Goal: Task Accomplishment & Management: Manage account settings

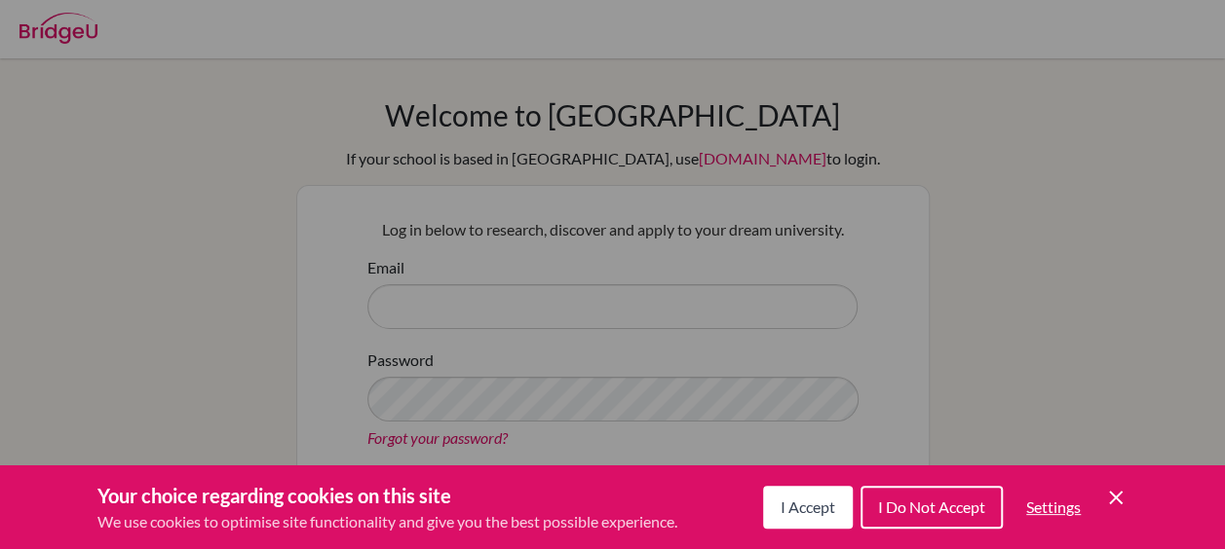
click at [814, 509] on span "I Accept" at bounding box center [807, 507] width 55 height 19
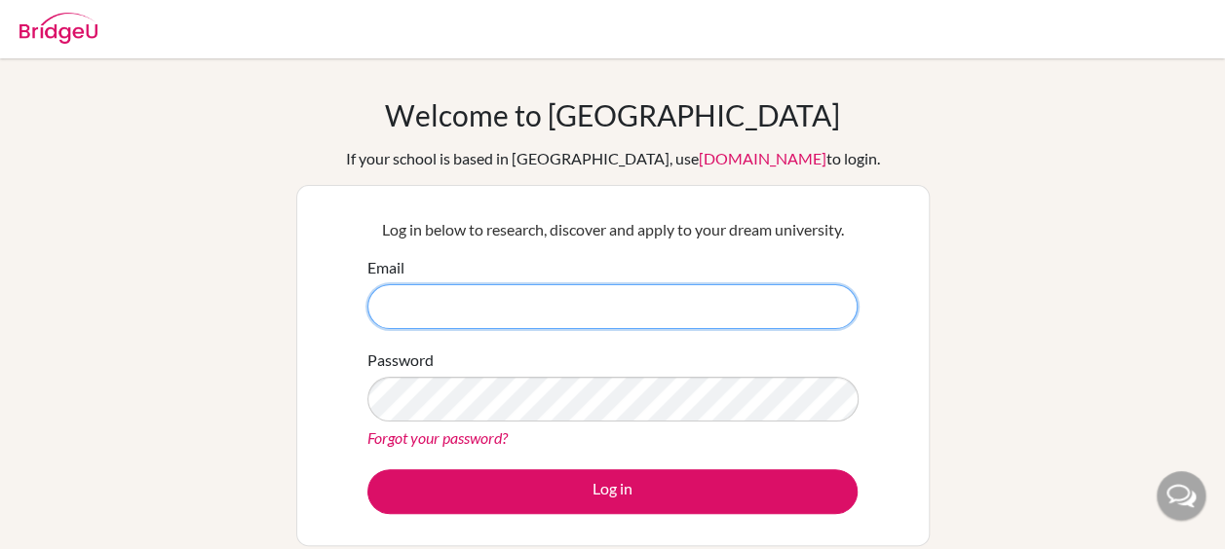
click at [706, 306] on input "Email" at bounding box center [612, 306] width 490 height 45
type input "[EMAIL_ADDRESS][DOMAIN_NAME]"
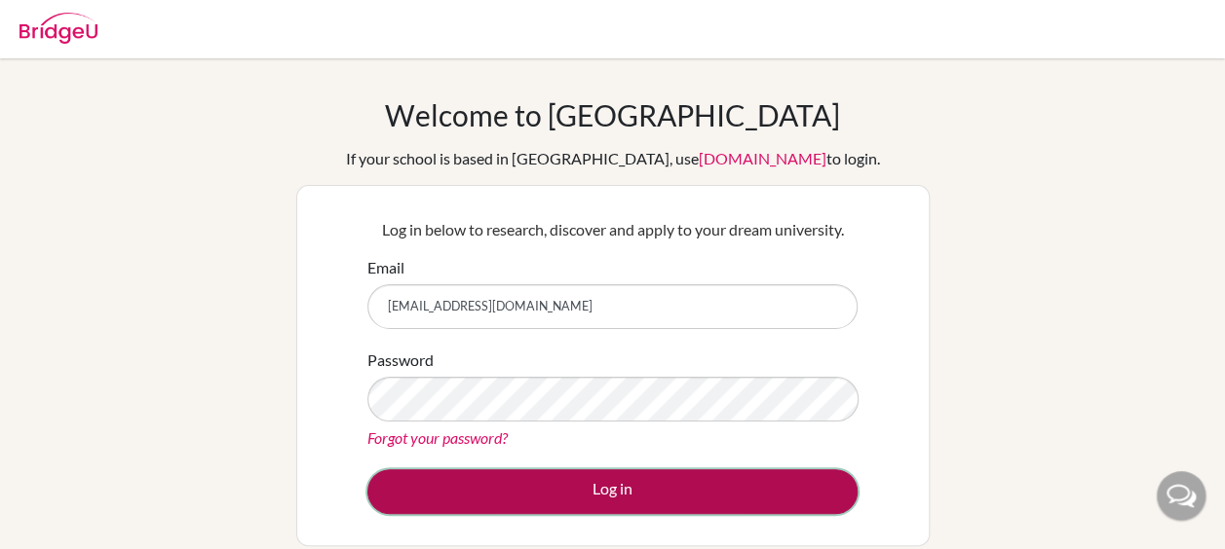
click at [657, 508] on button "Log in" at bounding box center [612, 492] width 490 height 45
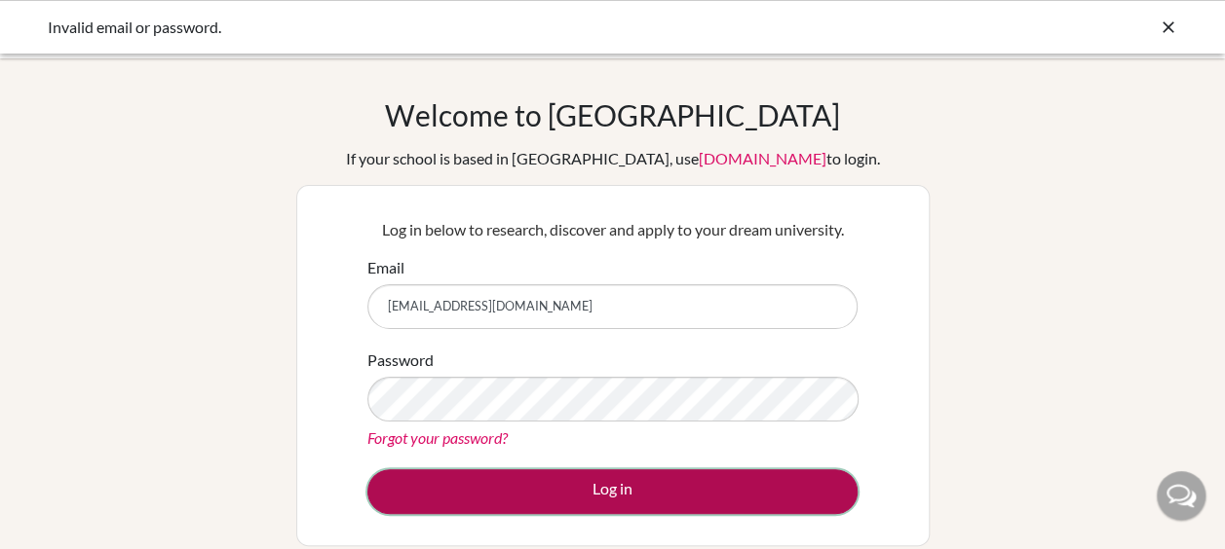
click at [594, 499] on button "Log in" at bounding box center [612, 492] width 490 height 45
click at [590, 500] on button "Log in" at bounding box center [612, 492] width 490 height 45
click at [644, 479] on button "Log in" at bounding box center [612, 492] width 490 height 45
click at [645, 489] on button "Log in" at bounding box center [612, 492] width 490 height 45
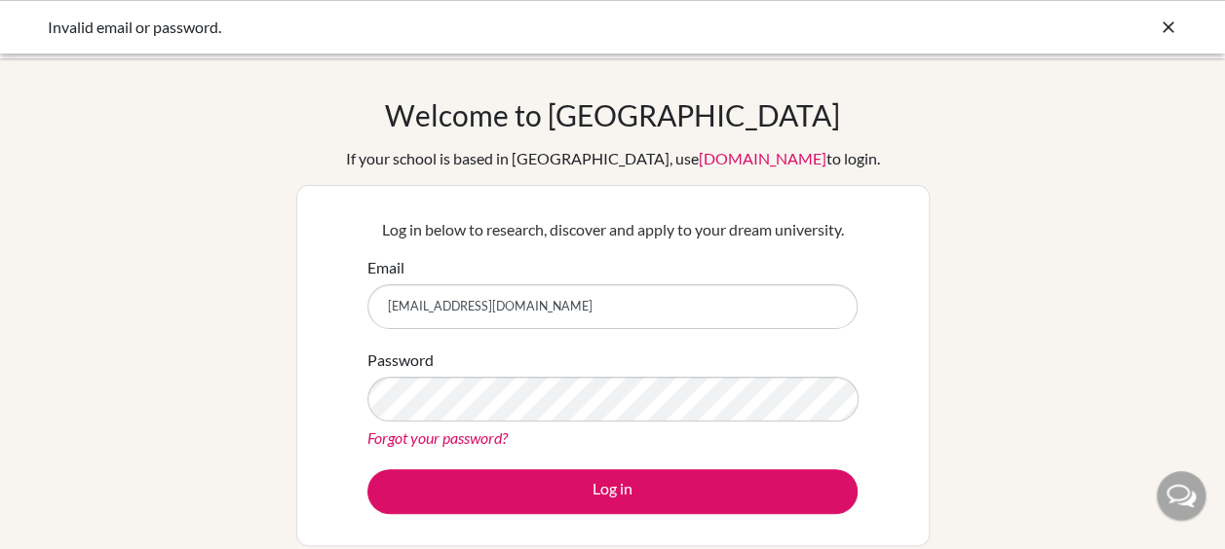
click at [466, 429] on link "Forgot your password?" at bounding box center [437, 438] width 140 height 19
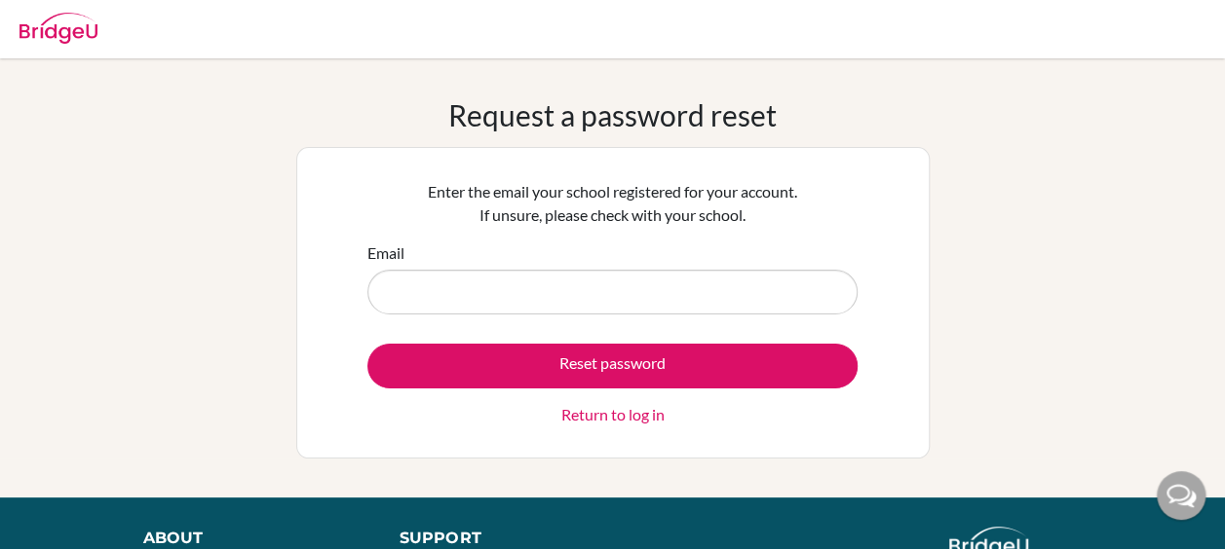
click at [520, 296] on input "Email" at bounding box center [612, 292] width 490 height 45
type input "chunhinmak07202010knl@gmail.com"
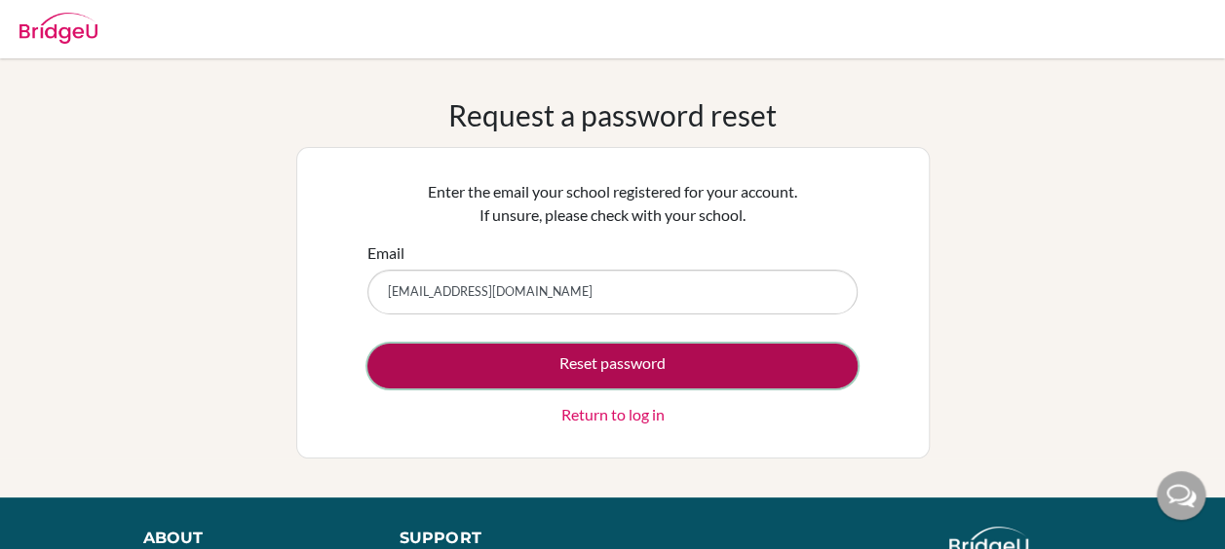
click at [520, 374] on button "Reset password" at bounding box center [612, 366] width 490 height 45
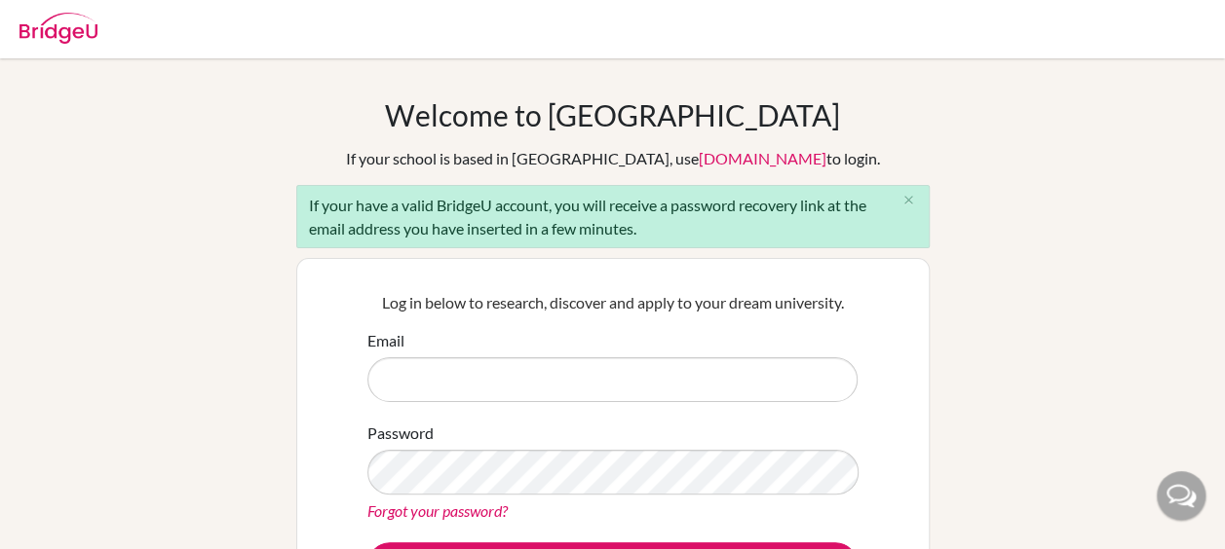
click at [522, 378] on input "Email" at bounding box center [612, 380] width 490 height 45
type input "[EMAIL_ADDRESS][DOMAIN_NAME]"
click at [466, 510] on link "Forgot your password?" at bounding box center [437, 511] width 140 height 19
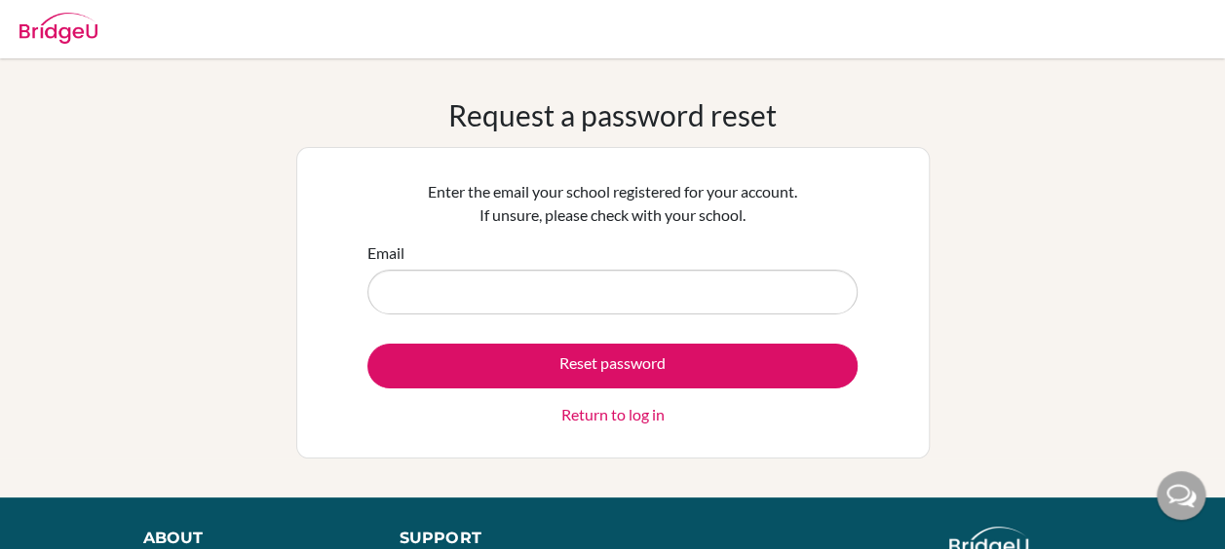
click at [578, 294] on input "Email" at bounding box center [612, 292] width 490 height 45
type input "[EMAIL_ADDRESS][DOMAIN_NAME]"
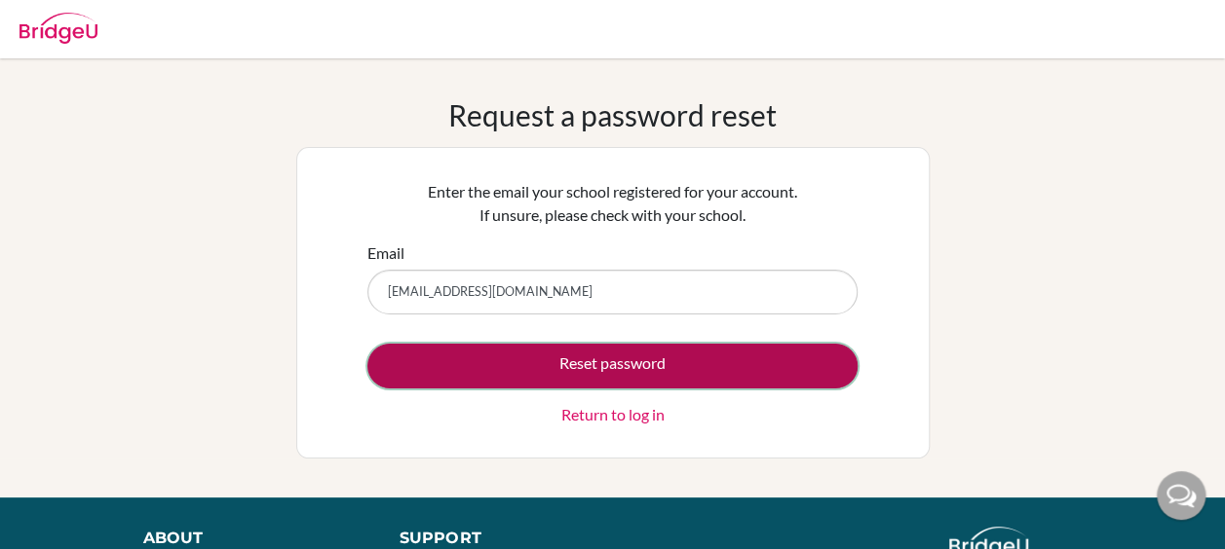
click at [614, 364] on button "Reset password" at bounding box center [612, 366] width 490 height 45
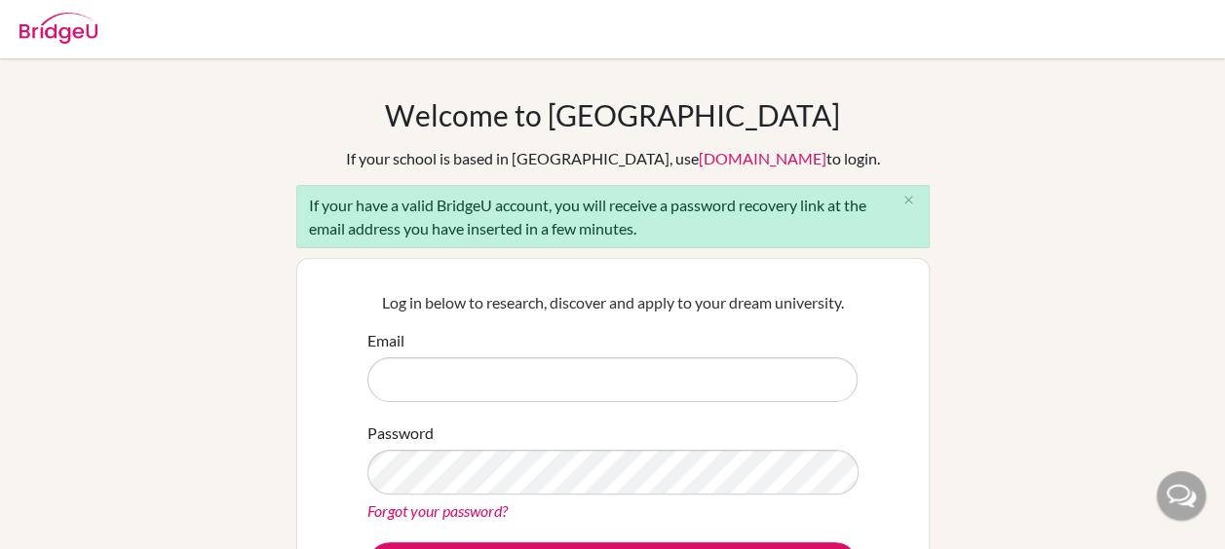
click at [481, 505] on link "Forgot your password?" at bounding box center [437, 511] width 140 height 19
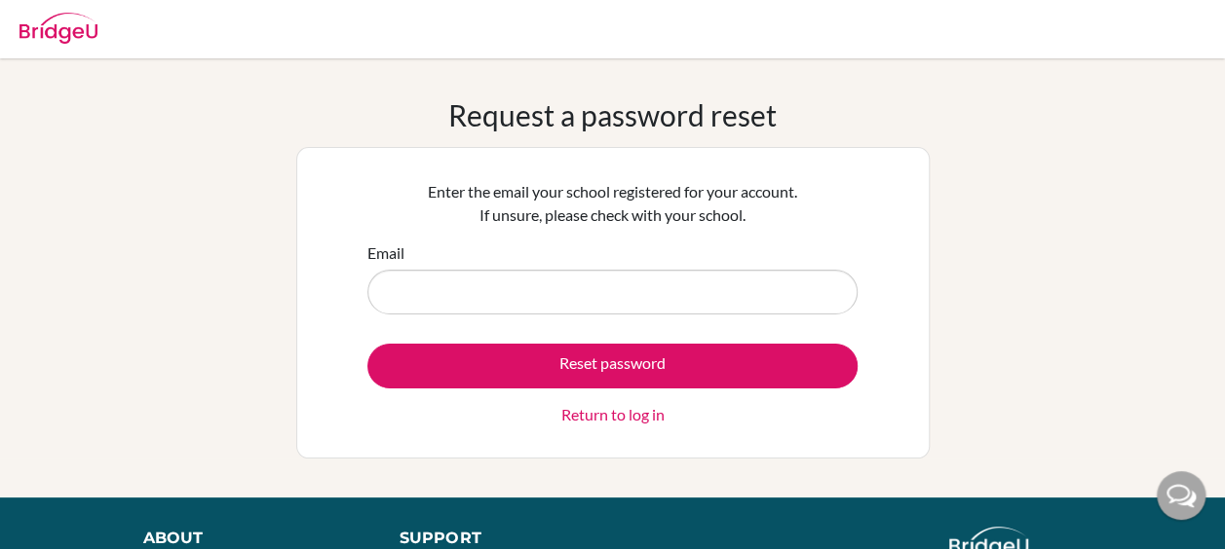
click at [583, 292] on input "Email" at bounding box center [612, 292] width 490 height 45
type input "[EMAIL_ADDRESS][DOMAIN_NAME]"
click at [582, 412] on link "Return to log in" at bounding box center [612, 414] width 103 height 23
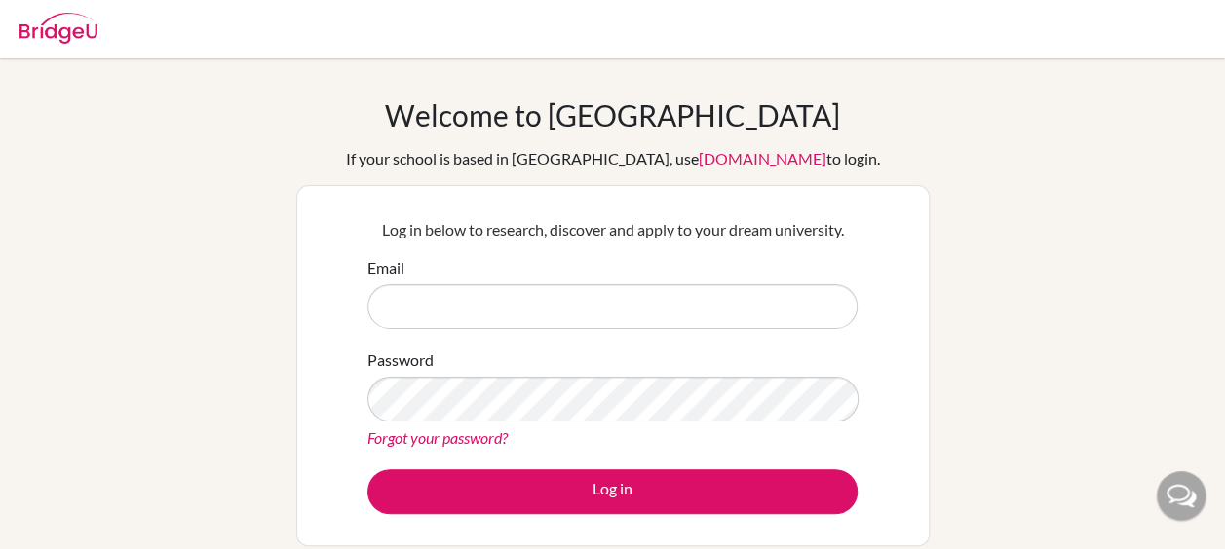
click at [489, 437] on link "Forgot your password?" at bounding box center [437, 438] width 140 height 19
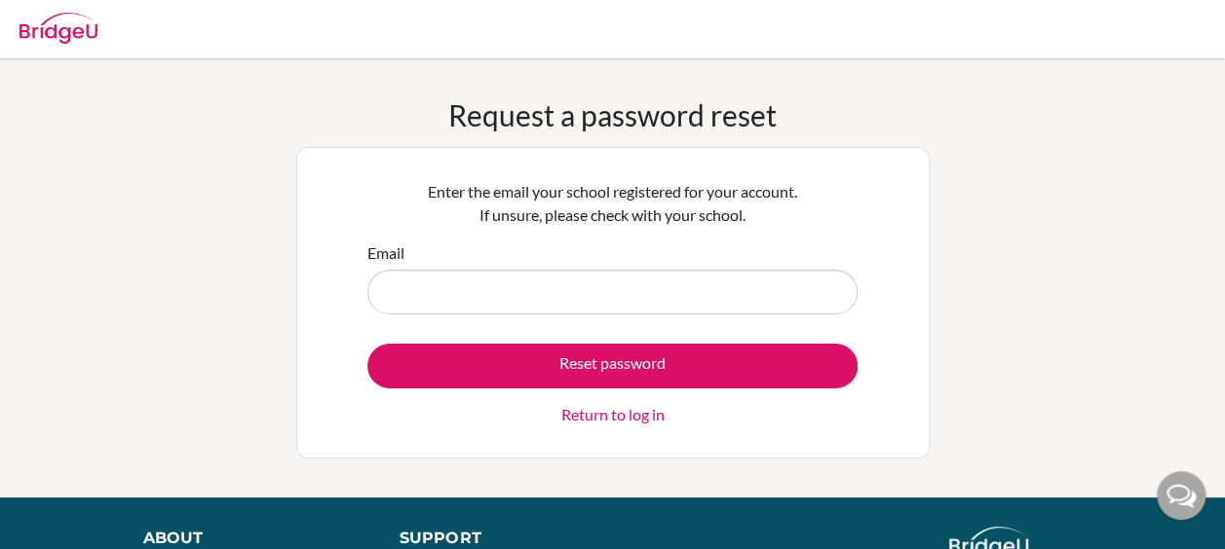
click at [573, 297] on input "Email" at bounding box center [612, 292] width 490 height 45
type input "[EMAIL_ADDRESS][DOMAIN_NAME]"
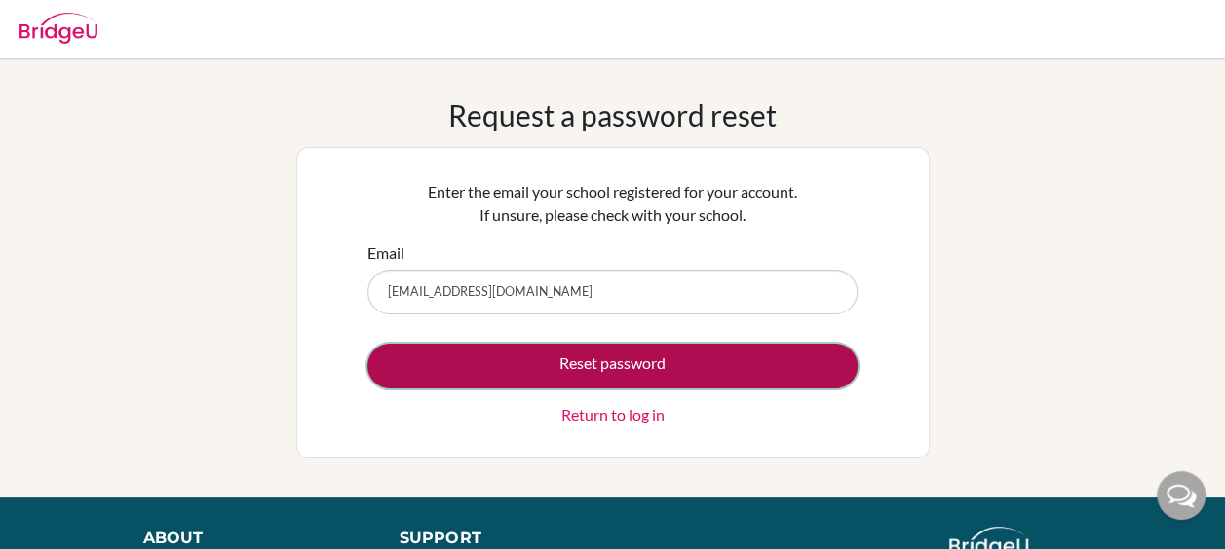
click at [607, 372] on button "Reset password" at bounding box center [612, 366] width 490 height 45
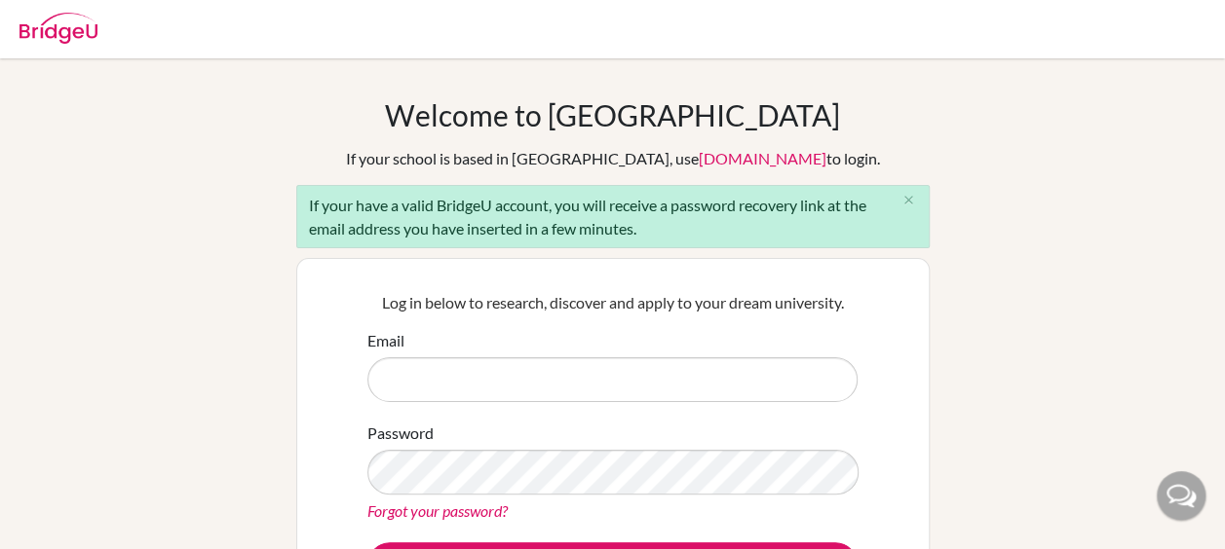
click at [613, 376] on input "Email" at bounding box center [612, 380] width 490 height 45
type input "[EMAIL_ADDRESS][DOMAIN_NAME]"
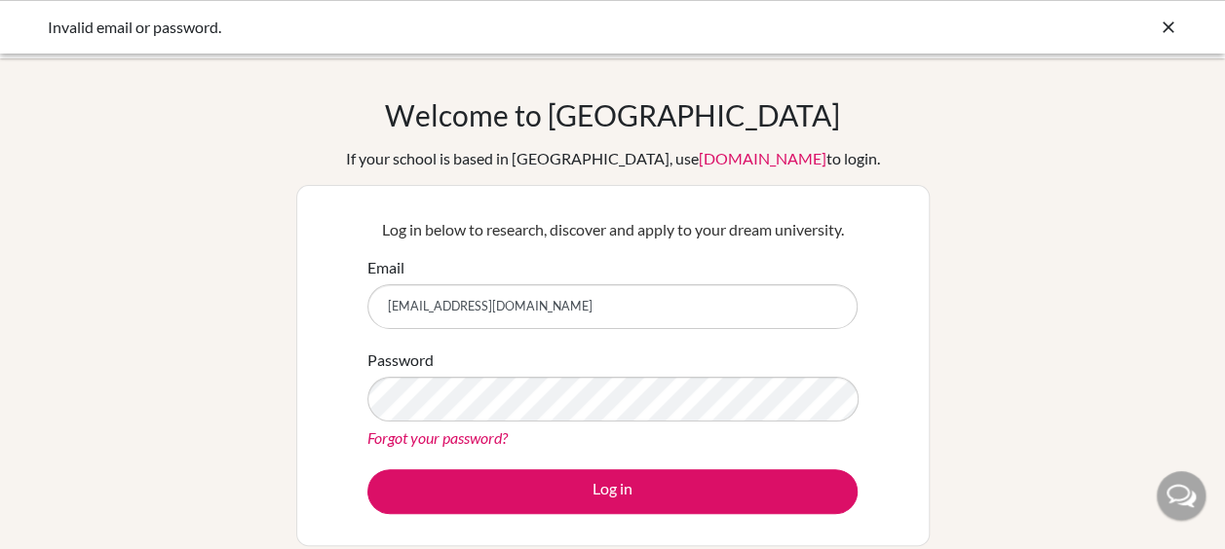
click at [481, 439] on link "Forgot your password?" at bounding box center [437, 438] width 140 height 19
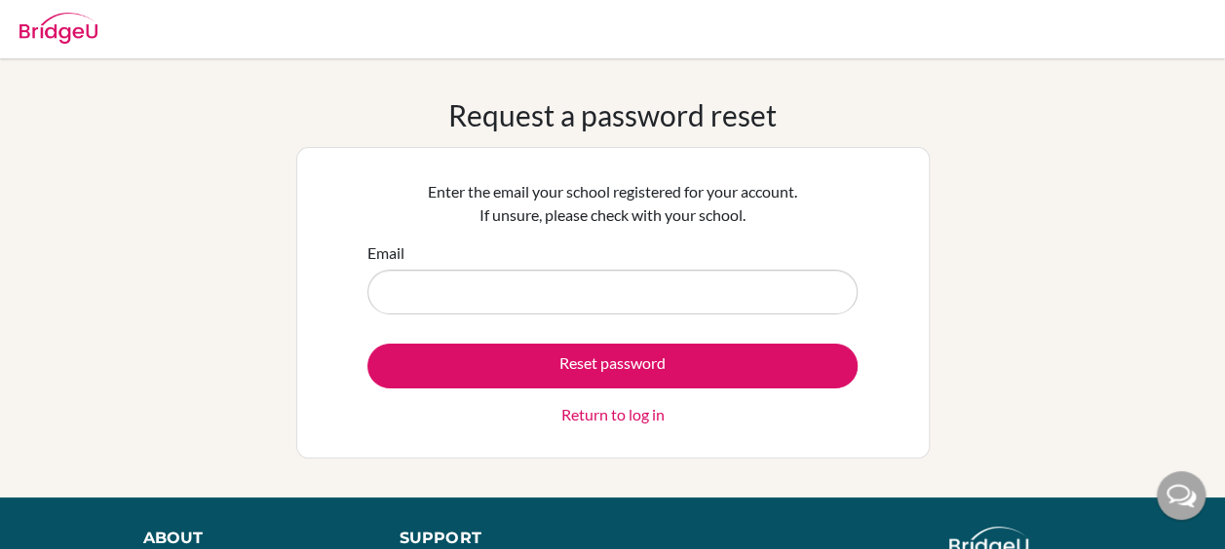
click at [588, 295] on input "Email" at bounding box center [612, 292] width 490 height 45
type input "[EMAIL_ADDRESS][DOMAIN_NAME]"
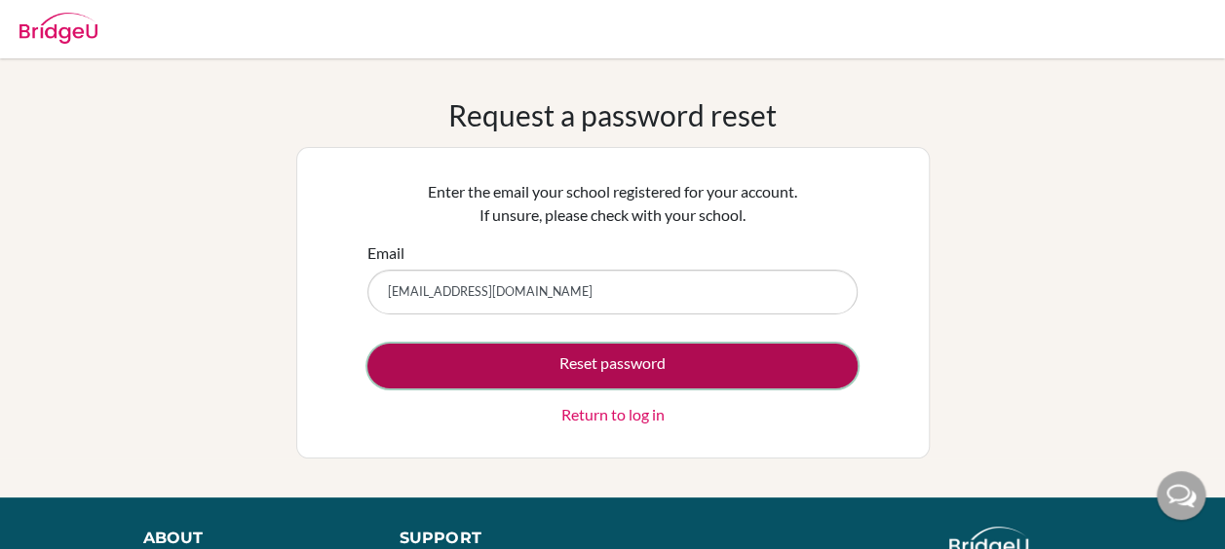
click at [625, 362] on button "Reset password" at bounding box center [612, 366] width 490 height 45
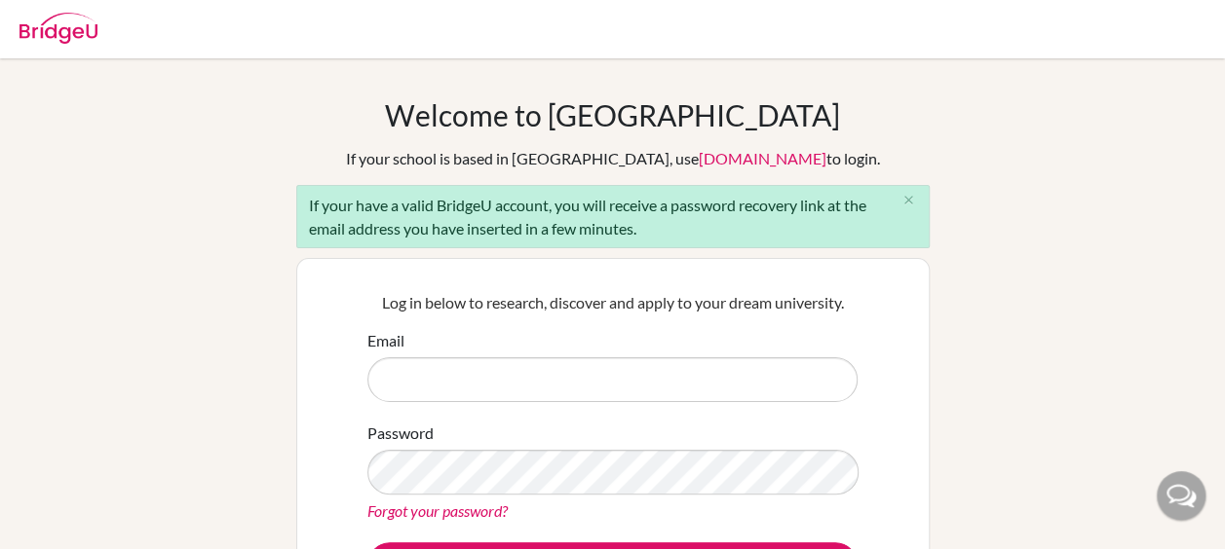
click at [610, 374] on input "Email" at bounding box center [612, 380] width 490 height 45
type input "[EMAIL_ADDRESS][DOMAIN_NAME]"
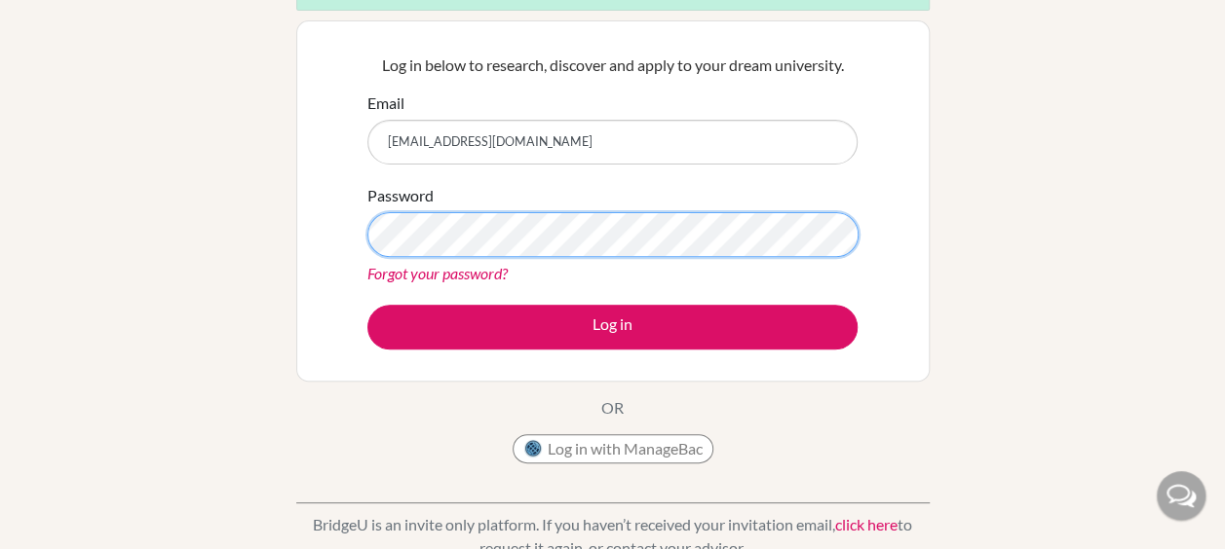
scroll to position [266, 0]
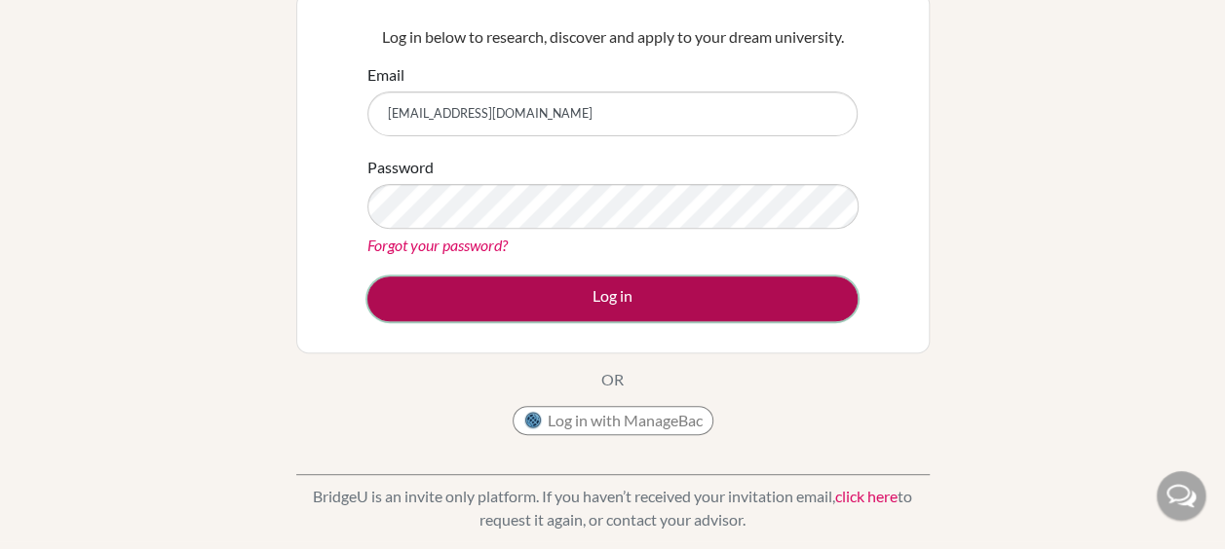
click at [787, 292] on button "Log in" at bounding box center [612, 299] width 490 height 45
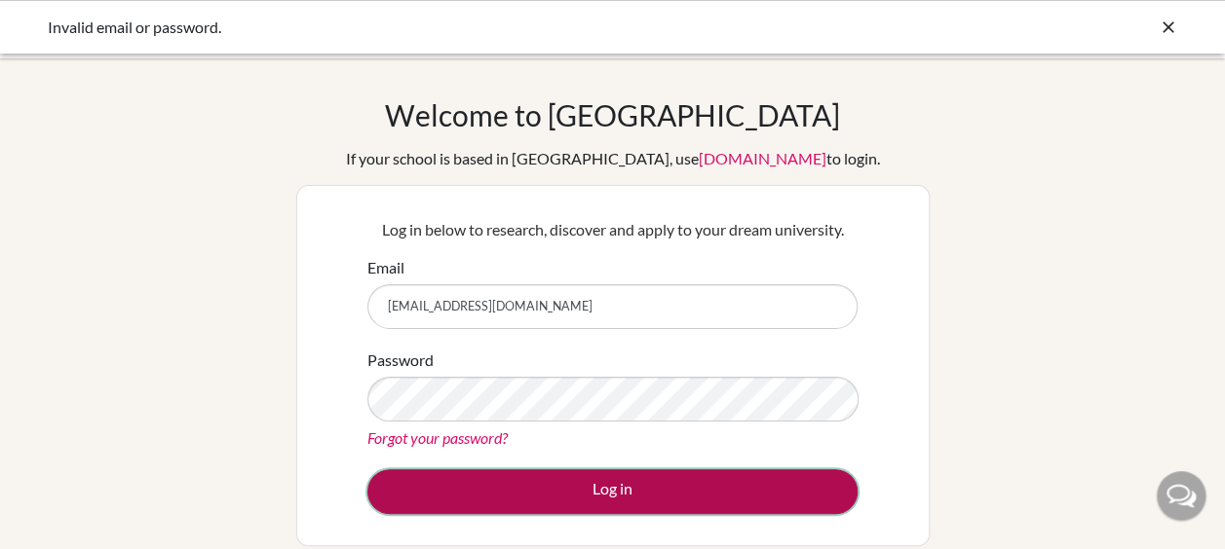
click at [731, 484] on button "Log in" at bounding box center [612, 492] width 490 height 45
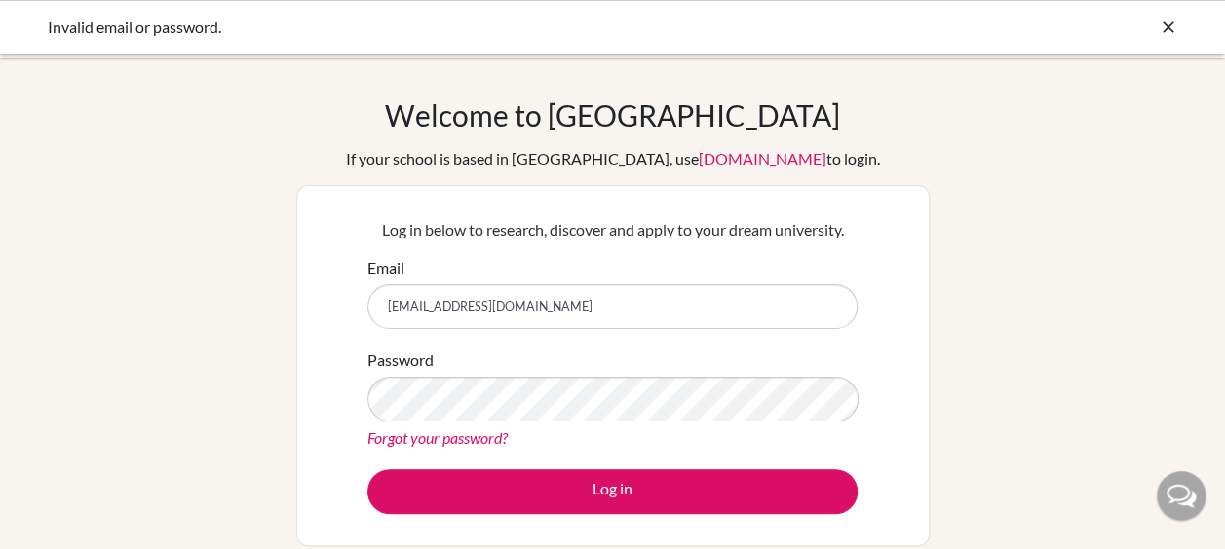
click at [1163, 28] on icon at bounding box center [1167, 27] width 19 height 19
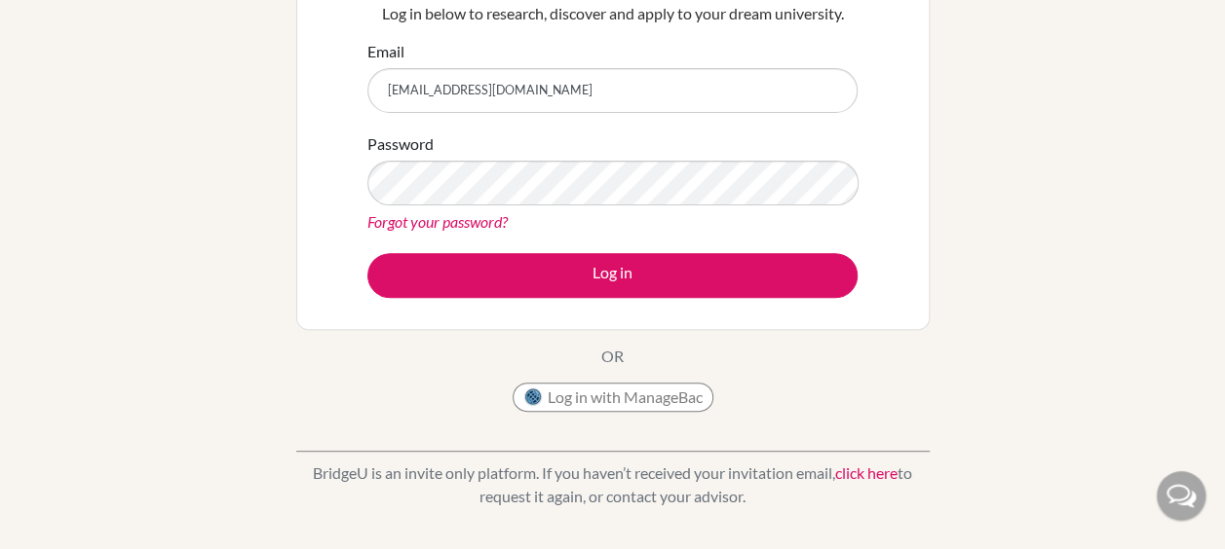
scroll to position [273, 0]
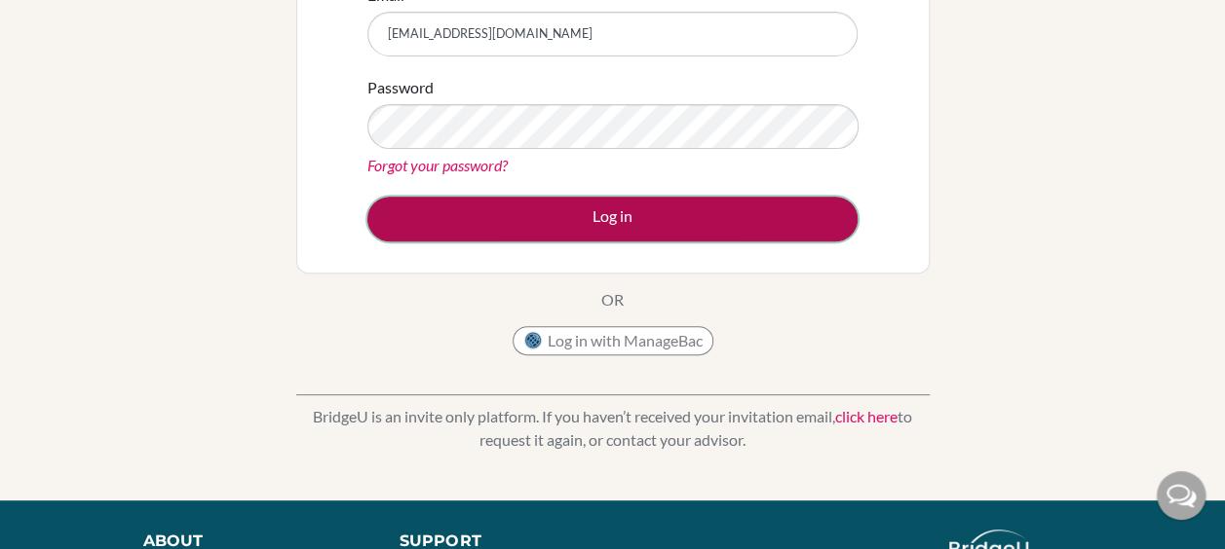
click at [625, 227] on button "Log in" at bounding box center [612, 219] width 490 height 45
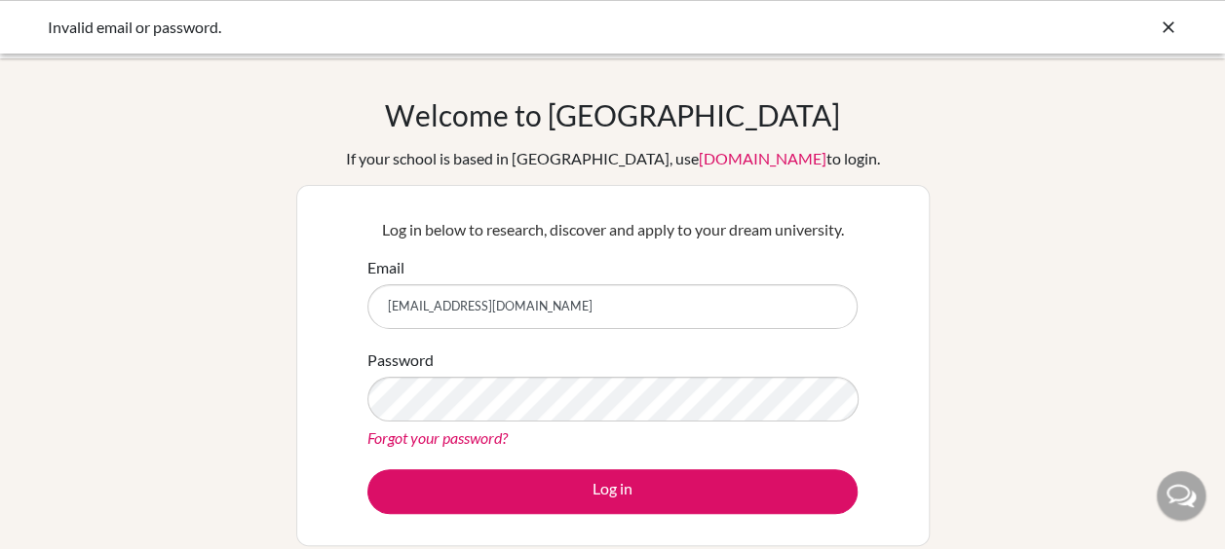
click at [442, 440] on link "Forgot your password?" at bounding box center [437, 438] width 140 height 19
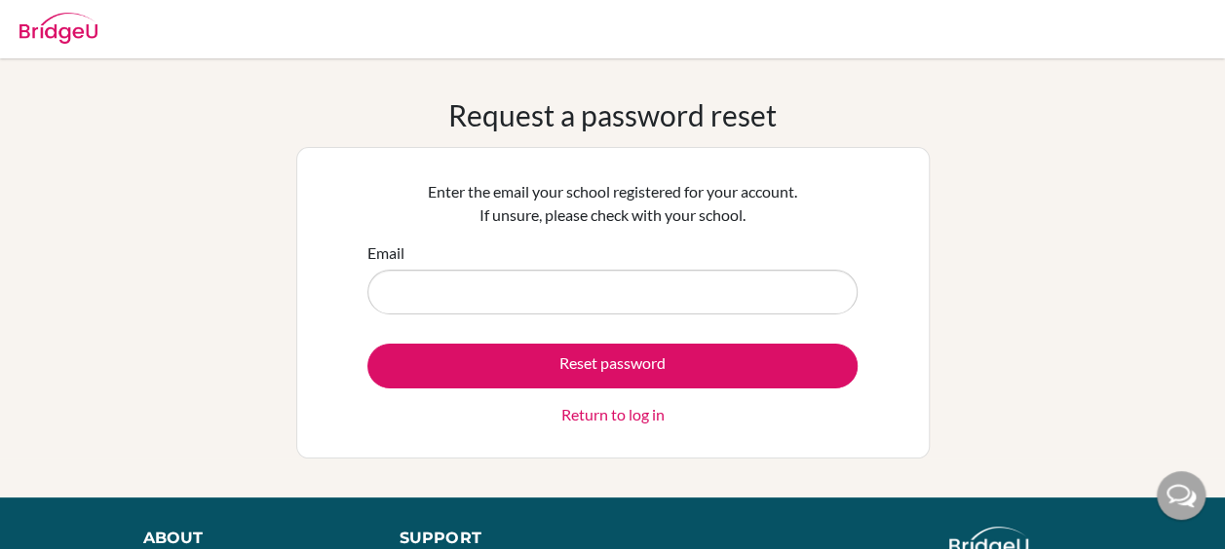
click at [590, 306] on input "Email" at bounding box center [612, 292] width 490 height 45
type input "[EMAIL_ADDRESS][DOMAIN_NAME]"
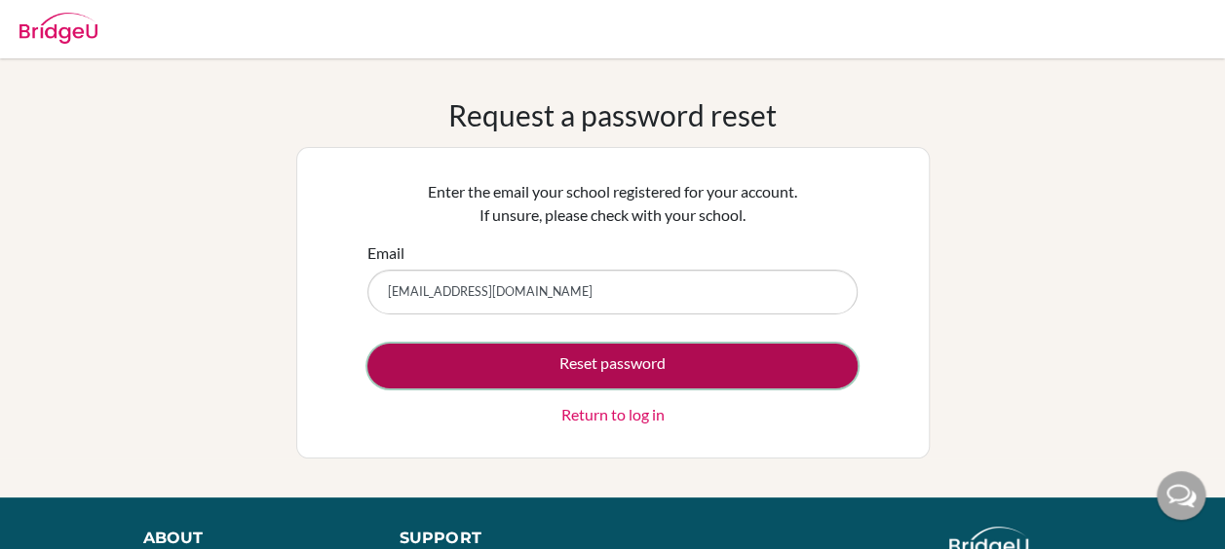
click at [600, 368] on button "Reset password" at bounding box center [612, 366] width 490 height 45
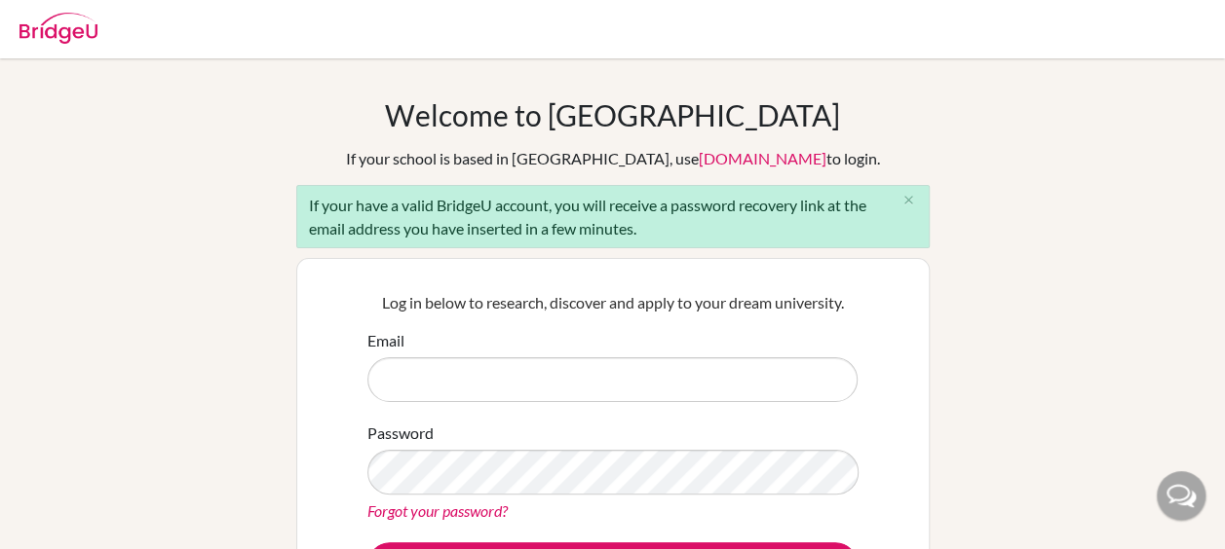
drag, startPoint x: 0, startPoint y: 0, endPoint x: 600, endPoint y: 368, distance: 704.1
click at [600, 368] on input "Email" at bounding box center [612, 380] width 490 height 45
type input "[EMAIL_ADDRESS][DOMAIN_NAME]"
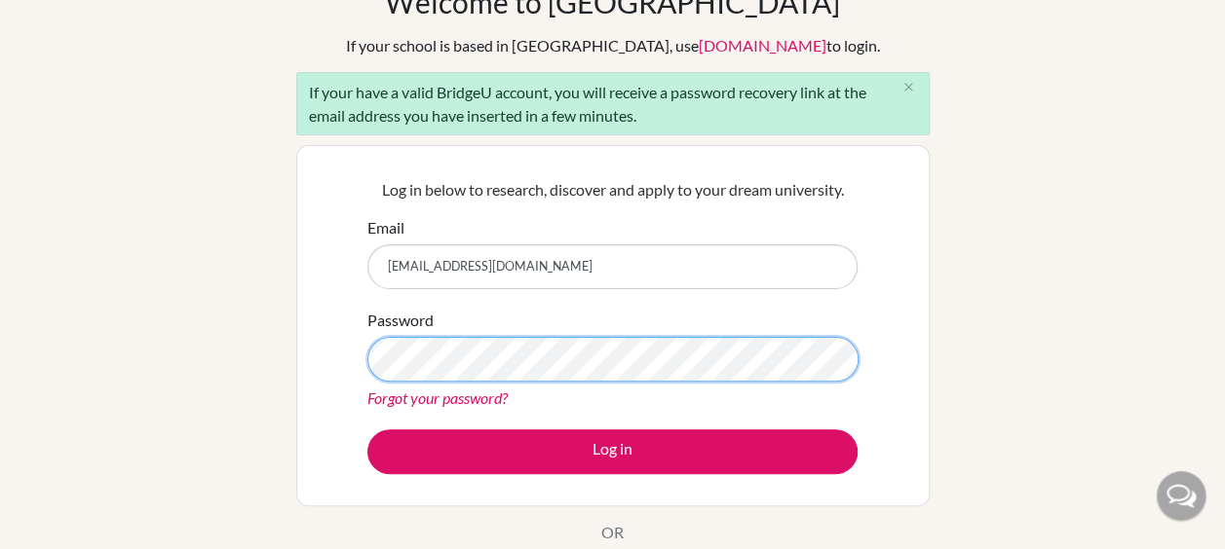
scroll to position [129, 0]
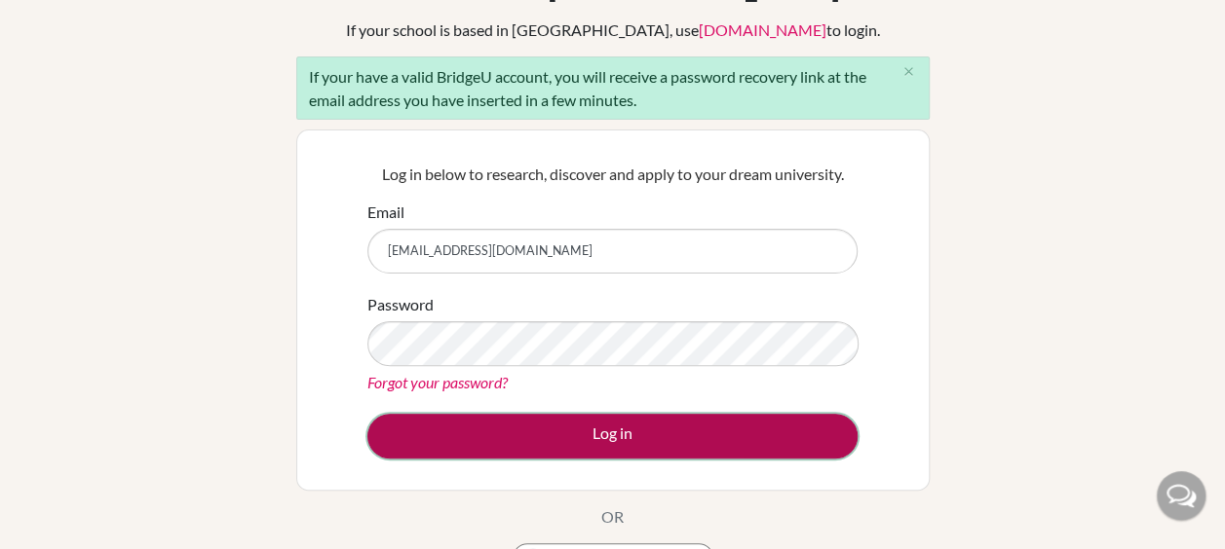
click at [728, 417] on button "Log in" at bounding box center [612, 436] width 490 height 45
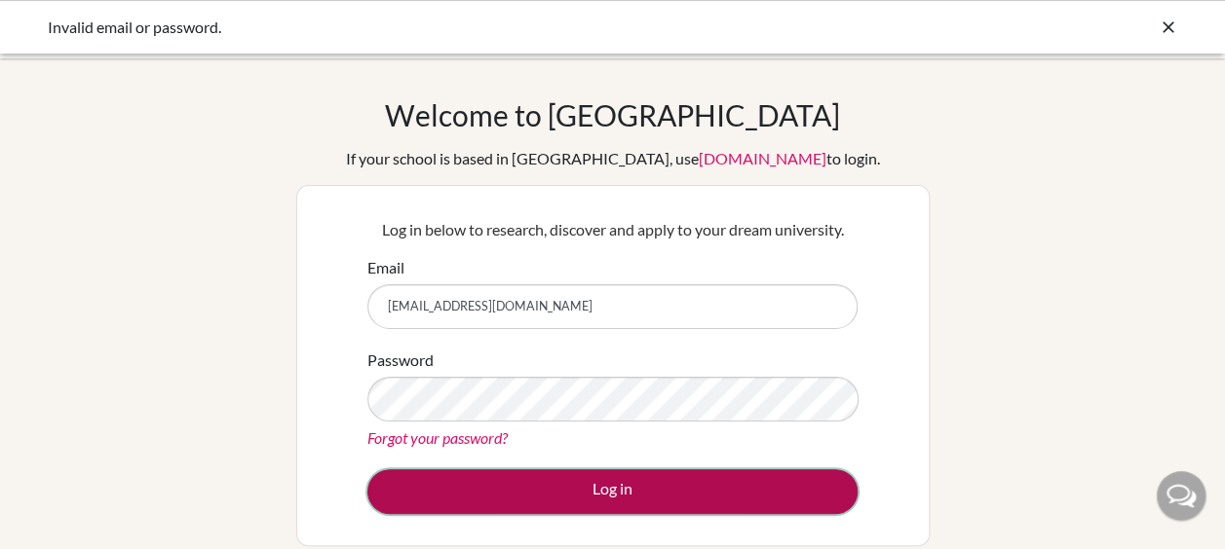
click at [739, 489] on button "Log in" at bounding box center [612, 492] width 490 height 45
